Goal: Task Accomplishment & Management: Complete application form

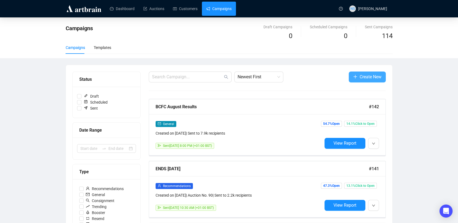
click at [367, 76] on span "Create New" at bounding box center [371, 77] width 22 height 7
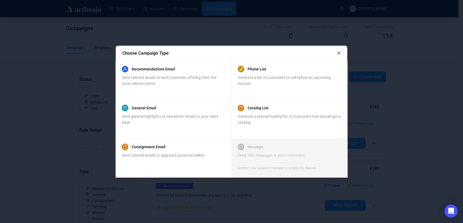
click at [338, 53] on icon "close" at bounding box center [339, 53] width 4 height 4
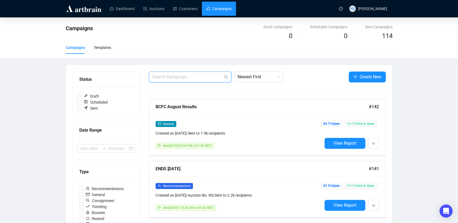
click at [186, 75] on input "text" at bounding box center [187, 77] width 71 height 7
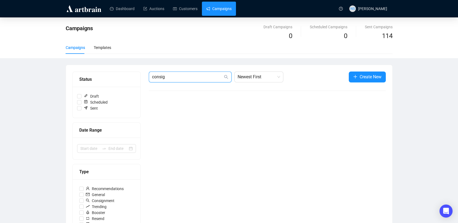
type input "consig"
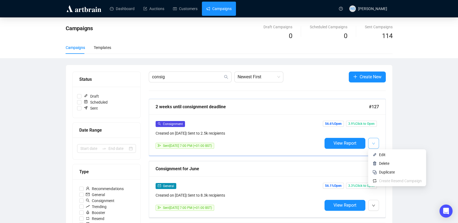
click at [374, 143] on icon "down" at bounding box center [373, 143] width 3 height 3
click at [382, 172] on span "Duplicate" at bounding box center [387, 172] width 16 height 4
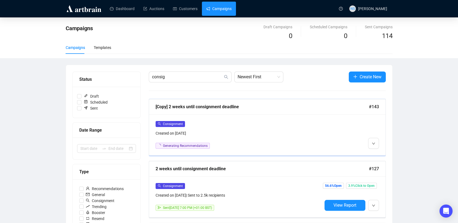
click at [277, 127] on div "Consignment" at bounding box center [239, 124] width 167 height 6
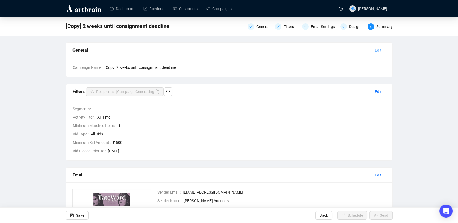
click at [379, 47] on span "Edit" at bounding box center [378, 50] width 7 height 6
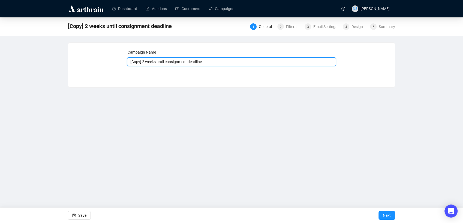
click at [201, 61] on input "[Copy] 2 weeks until consignment deadline" at bounding box center [231, 62] width 209 height 9
type input "CONSIGN for September"
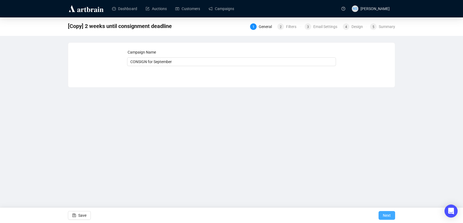
click at [384, 217] on span "Next" at bounding box center [387, 215] width 8 height 15
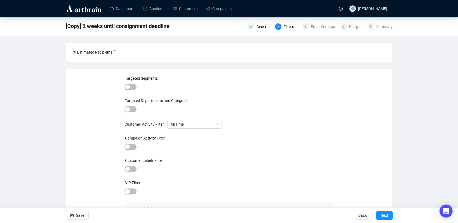
scroll to position [4, 0]
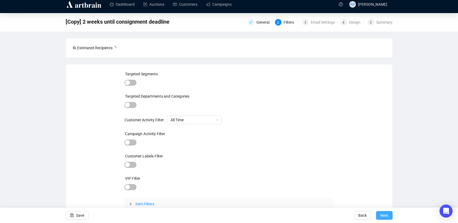
click at [380, 214] on span "Next" at bounding box center [384, 215] width 8 height 15
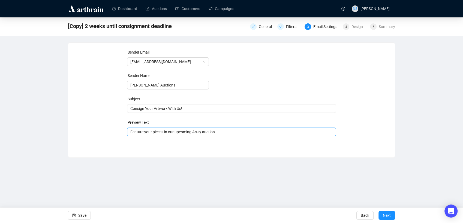
click at [196, 131] on span "Feature your pieces in our upcoming Artsy auction." at bounding box center [231, 132] width 209 height 4
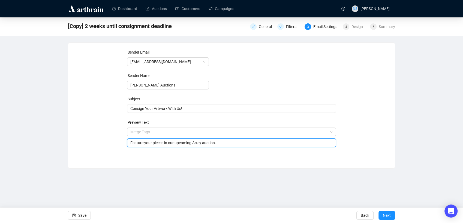
click at [196, 131] on input "search" at bounding box center [229, 132] width 198 height 8
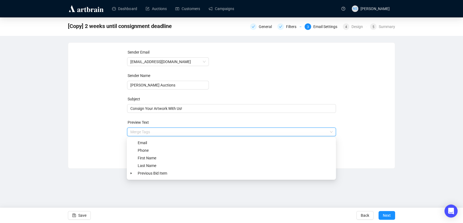
click at [95, 139] on div "Sender Email [EMAIL_ADDRESS][DOMAIN_NAME] Sender Name [PERSON_NAME] Auctions Su…" at bounding box center [231, 101] width 313 height 105
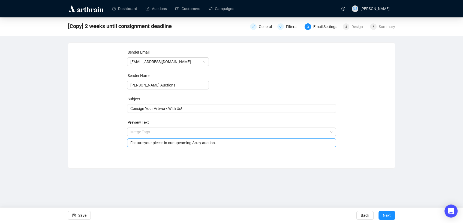
click at [194, 144] on input "Feature your pieces in our upcoming Artsy auction." at bounding box center [231, 143] width 203 height 6
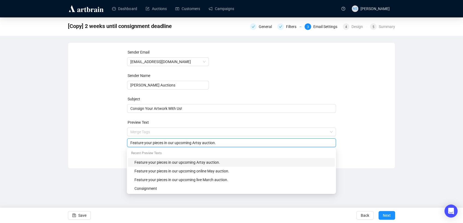
click at [194, 144] on input "Feature your pieces in our upcoming Artsy auction." at bounding box center [231, 143] width 203 height 6
type input "Feature your pieces in our upcoming LIVE auction."
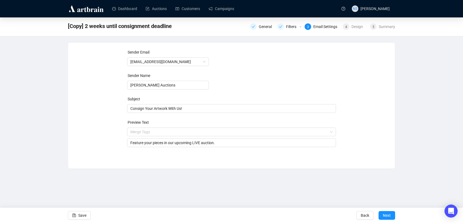
click at [393, 198] on div "Dashboard Auctions Customers Campaigns NS [PERSON_NAME] [Copy] 2 weeks until co…" at bounding box center [231, 111] width 463 height 223
click at [382, 217] on button "Next" at bounding box center [386, 216] width 17 height 9
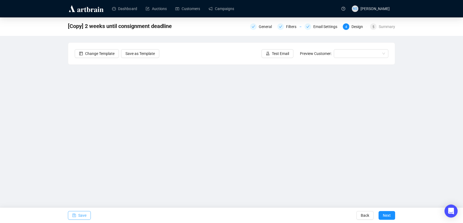
click at [78, 215] on span "Save" at bounding box center [82, 215] width 8 height 15
click at [382, 215] on button "Next" at bounding box center [386, 216] width 17 height 9
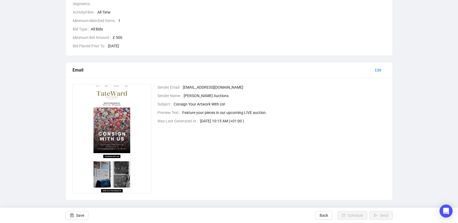
scroll to position [106, 0]
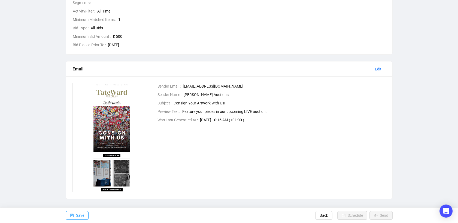
click at [79, 215] on span "Save" at bounding box center [80, 215] width 8 height 15
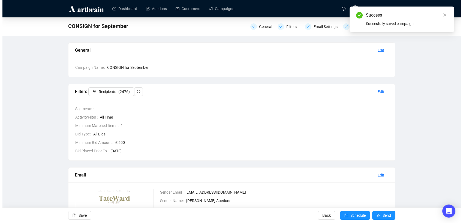
scroll to position [109, 0]
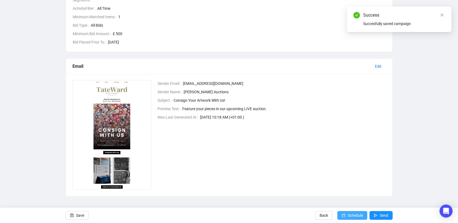
click at [347, 212] on button "Schedule" at bounding box center [352, 216] width 30 height 9
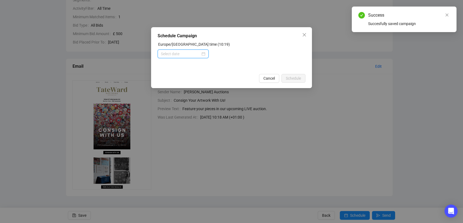
click at [184, 56] on input at bounding box center [181, 54] width 40 height 6
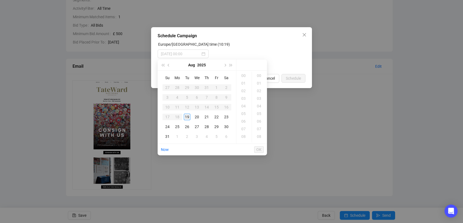
click at [186, 117] on div "19" at bounding box center [187, 117] width 7 height 7
click at [243, 119] on div "19" at bounding box center [243, 122] width 13 height 8
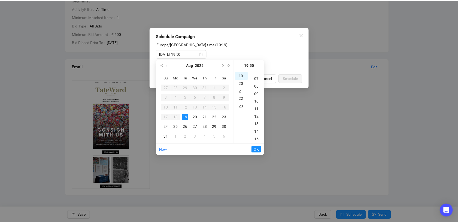
scroll to position [0, 0]
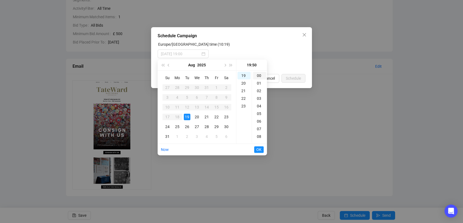
click at [260, 75] on div "00" at bounding box center [259, 76] width 13 height 8
type input "[DATE] 19:00"
click at [259, 149] on span "OK" at bounding box center [258, 150] width 5 height 10
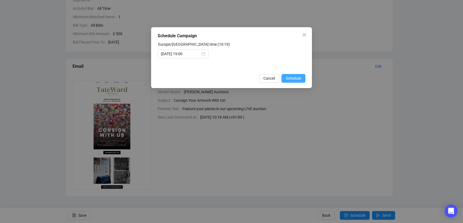
click at [285, 78] on button "Schedule" at bounding box center [293, 78] width 24 height 9
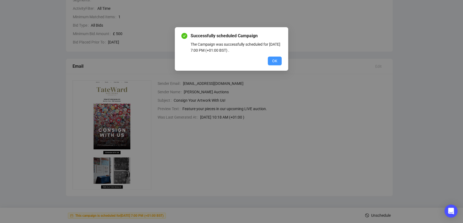
click at [273, 63] on span "OK" at bounding box center [274, 61] width 5 height 6
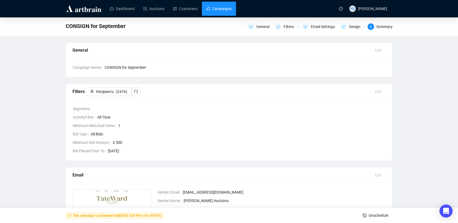
click at [212, 5] on link "Campaigns" at bounding box center [218, 9] width 25 height 14
